Goal: Information Seeking & Learning: Learn about a topic

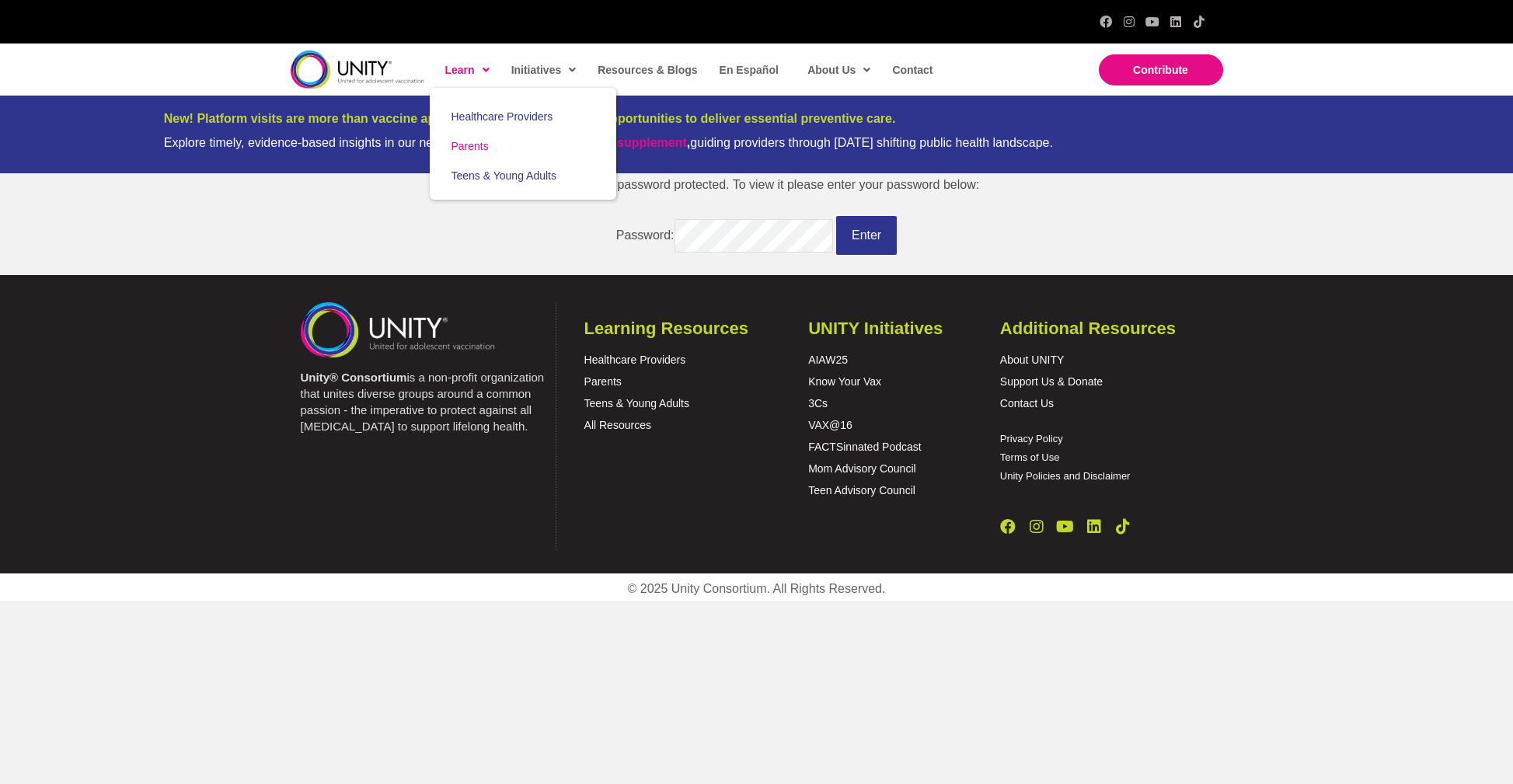
click at [467, 140] on span "Parents" at bounding box center [470, 146] width 37 height 13
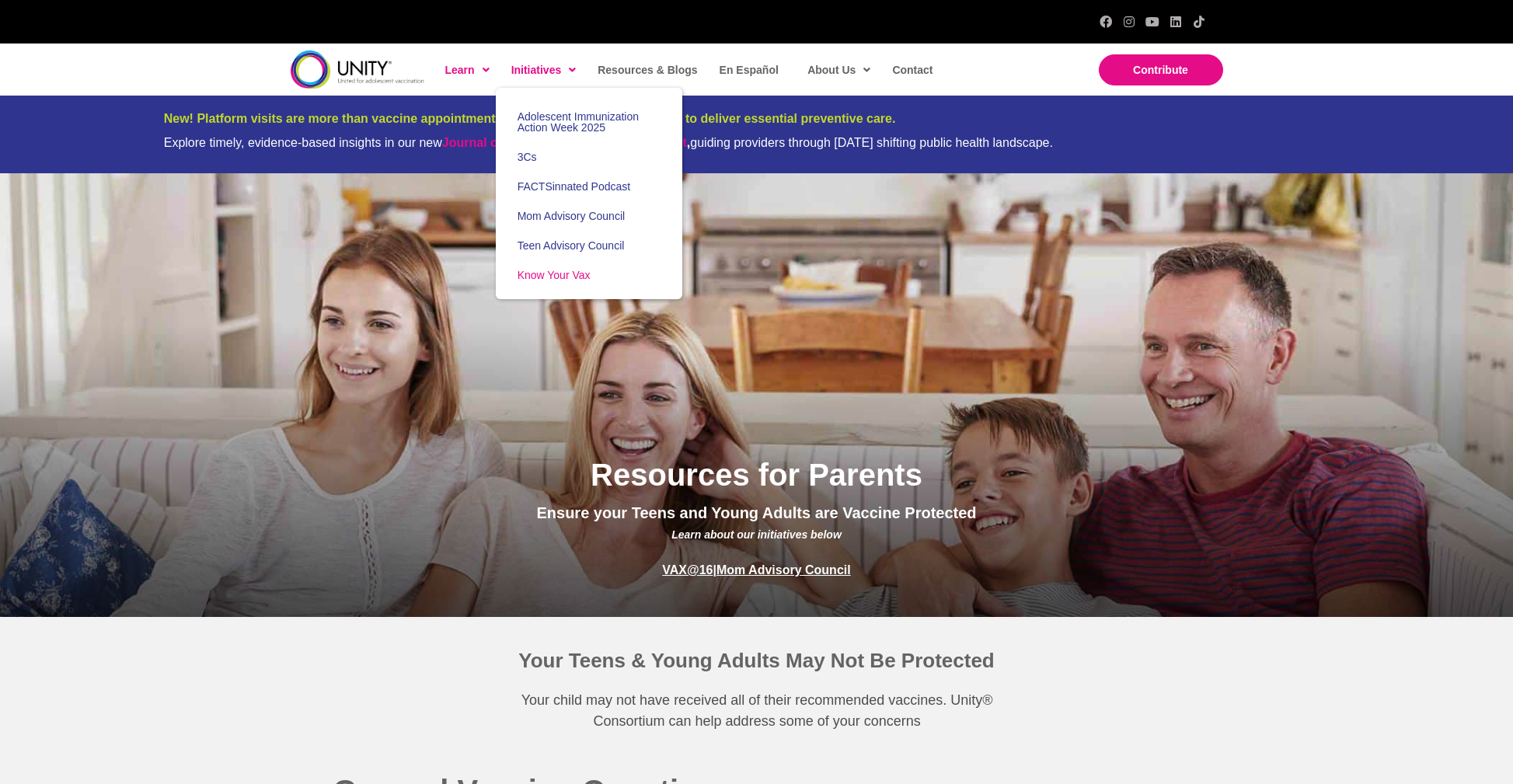
click at [559, 263] on link "Know Your Vax" at bounding box center [589, 274] width 186 height 29
